Goal: Navigation & Orientation: Go to known website

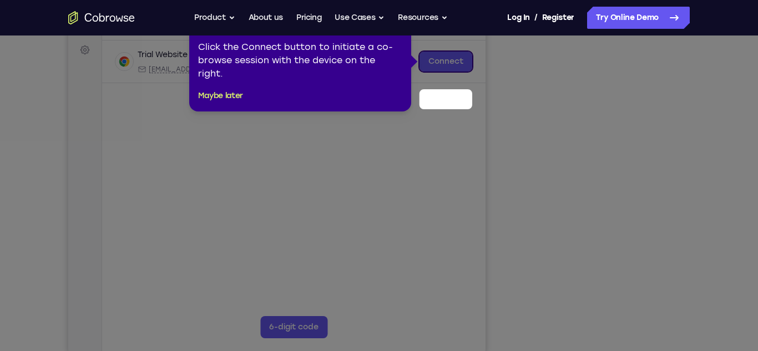
scroll to position [123, 0]
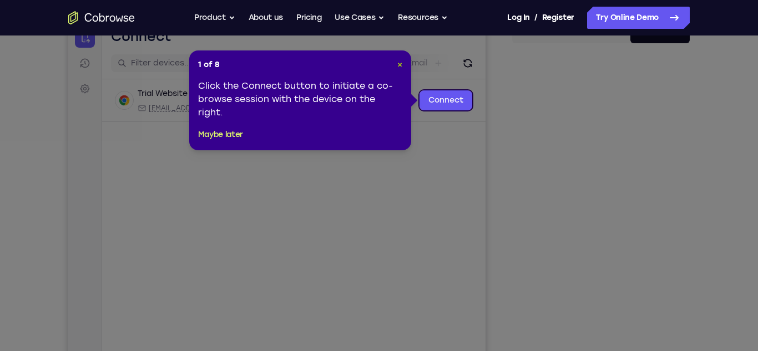
click at [398, 63] on span "×" at bounding box center [400, 64] width 5 height 9
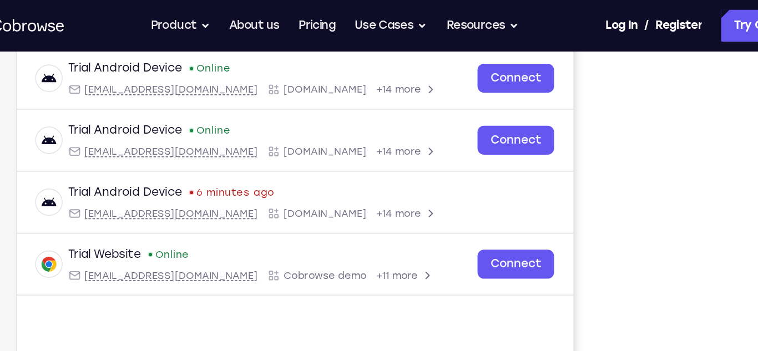
scroll to position [167, 0]
